Goal: Task Accomplishment & Management: Use online tool/utility

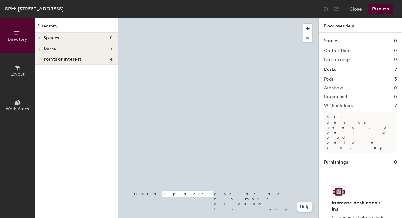
click at [268, 18] on div at bounding box center [218, 18] width 201 height 0
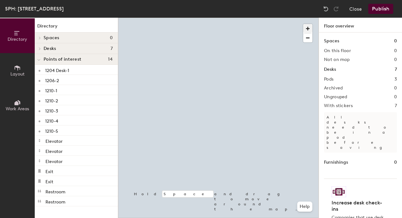
click at [312, 29] on span "button" at bounding box center [307, 28] width 9 height 9
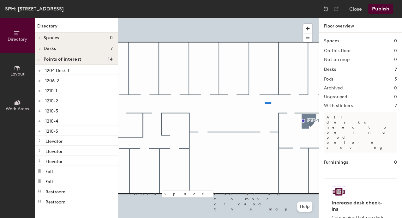
click at [205, 18] on div at bounding box center [218, 18] width 201 height 0
click at [248, 18] on div at bounding box center [218, 18] width 201 height 0
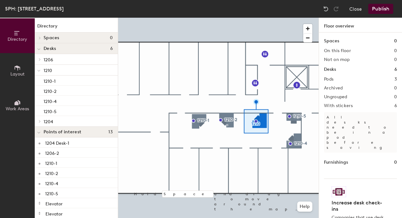
click at [262, 18] on div at bounding box center [218, 18] width 201 height 0
click at [376, 14] on div "SPH: Building 1, Floor 12 Close Publish" at bounding box center [201, 9] width 402 height 18
click at [378, 11] on button "Publish" at bounding box center [381, 9] width 25 height 10
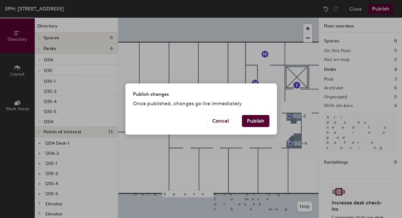
click at [258, 117] on button "Publish" at bounding box center [255, 121] width 27 height 12
